Goal: Information Seeking & Learning: Learn about a topic

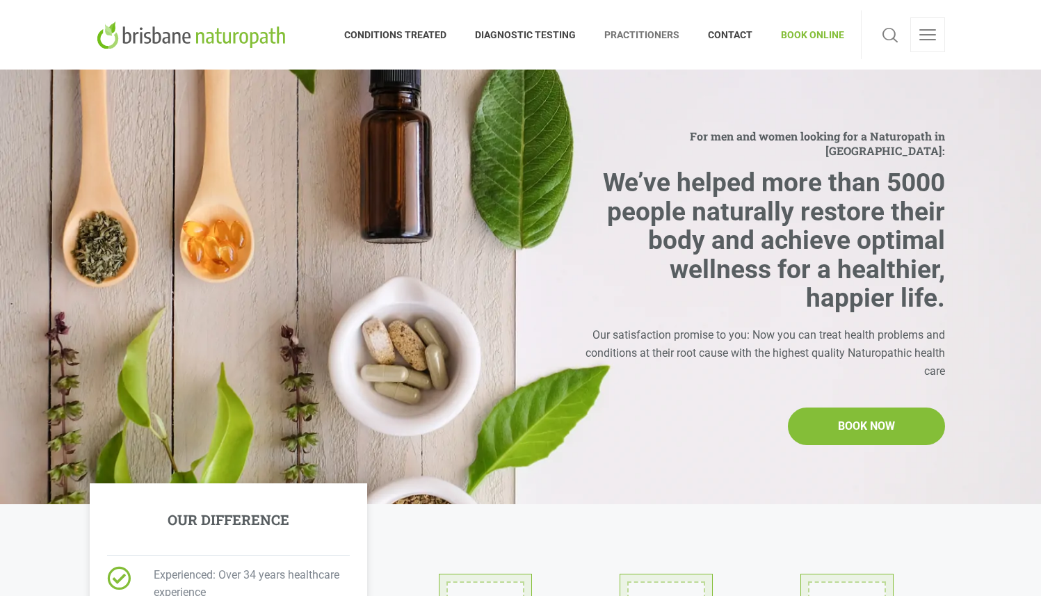
click at [627, 31] on span "PRACTITIONERS" at bounding box center [642, 35] width 104 height 22
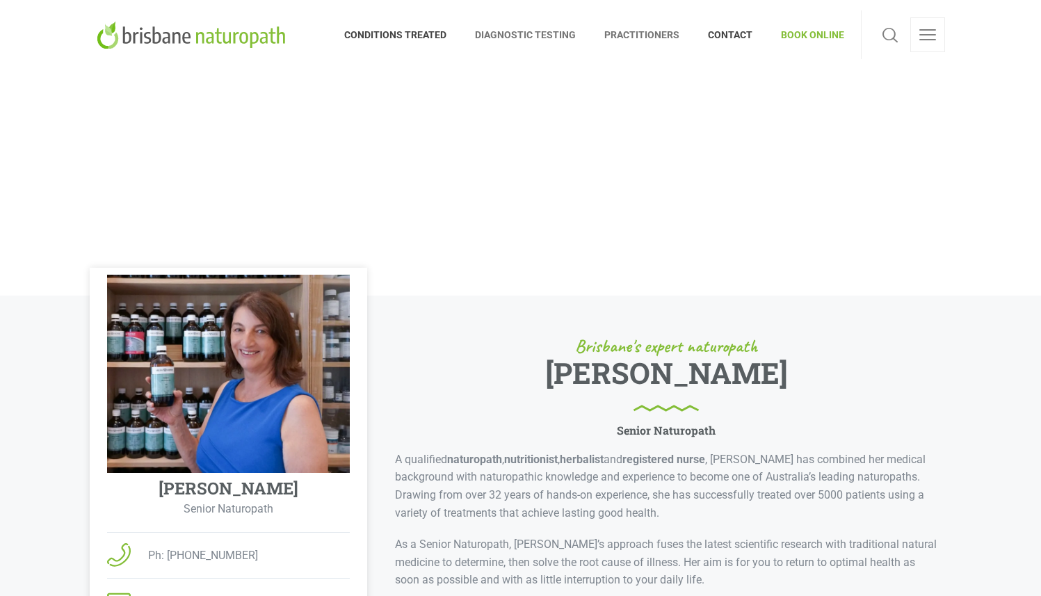
click at [526, 31] on span "DIAGNOSTIC TESTING" at bounding box center [525, 35] width 129 height 22
